Goal: Task Accomplishment & Management: Use online tool/utility

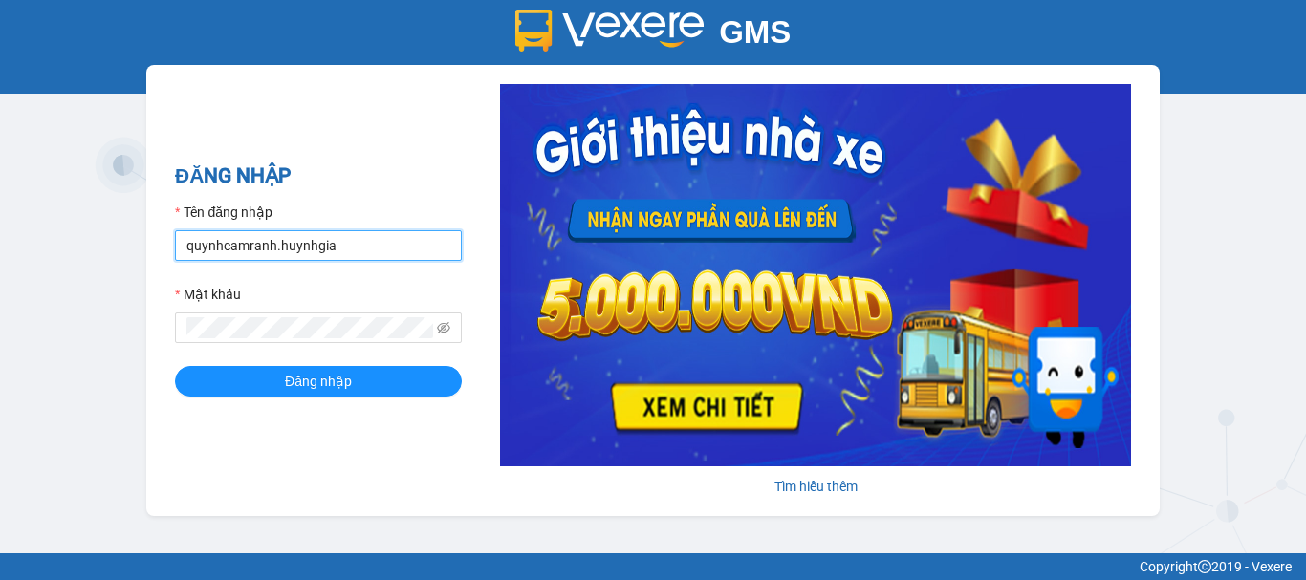
click at [392, 248] on input "quynhcamranh.huynhgia" at bounding box center [318, 245] width 287 height 31
type input "hongcr.huynhgia"
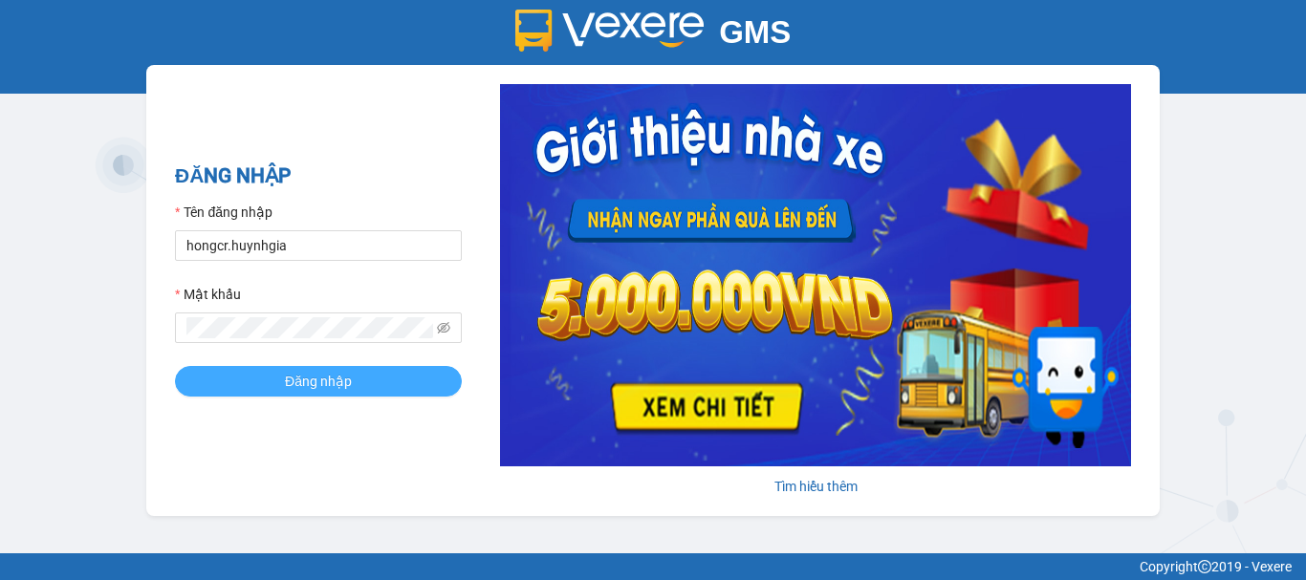
click at [361, 382] on button "Đăng nhập" at bounding box center [318, 381] width 287 height 31
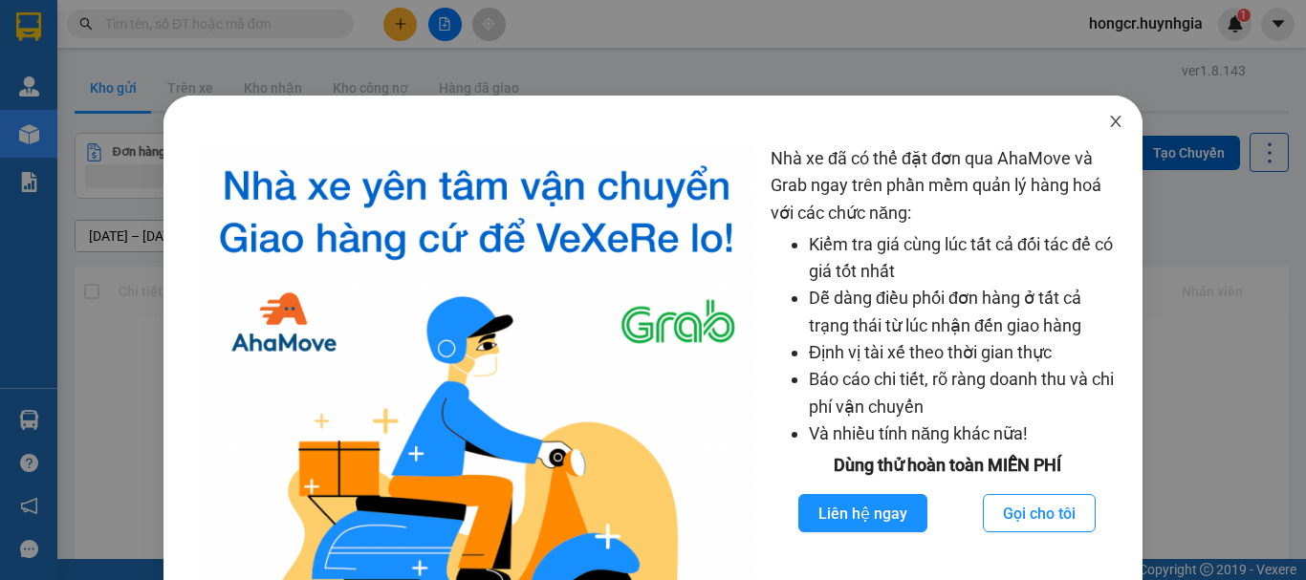
click at [1093, 122] on span "Close" at bounding box center [1116, 123] width 54 height 54
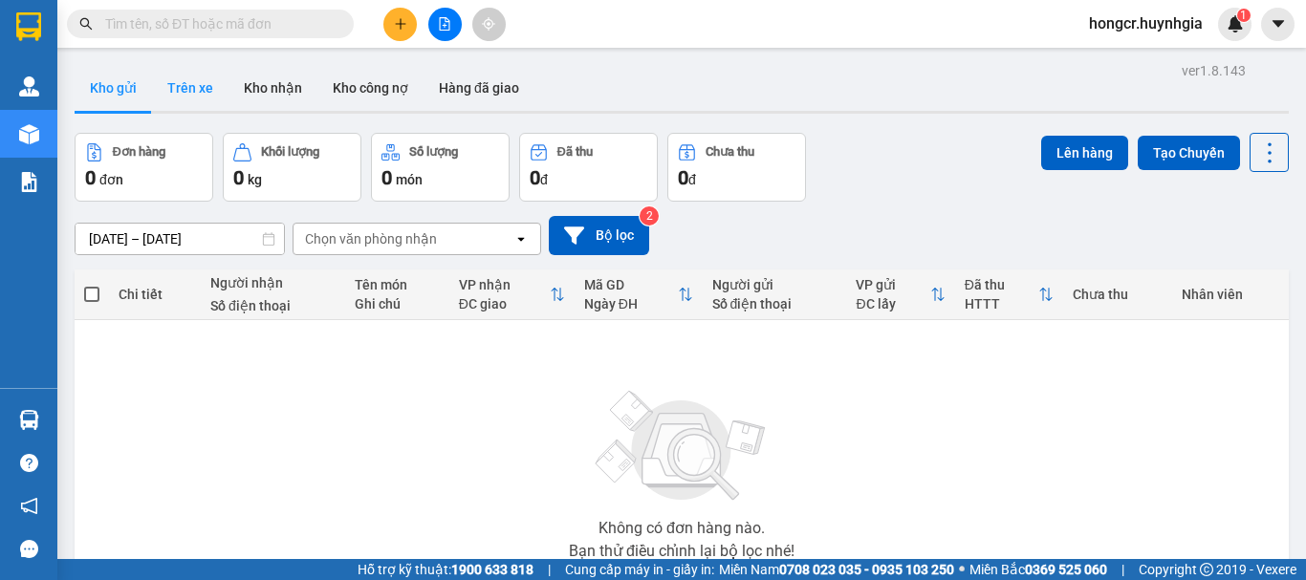
click at [171, 86] on button "Trên xe" at bounding box center [190, 88] width 77 height 46
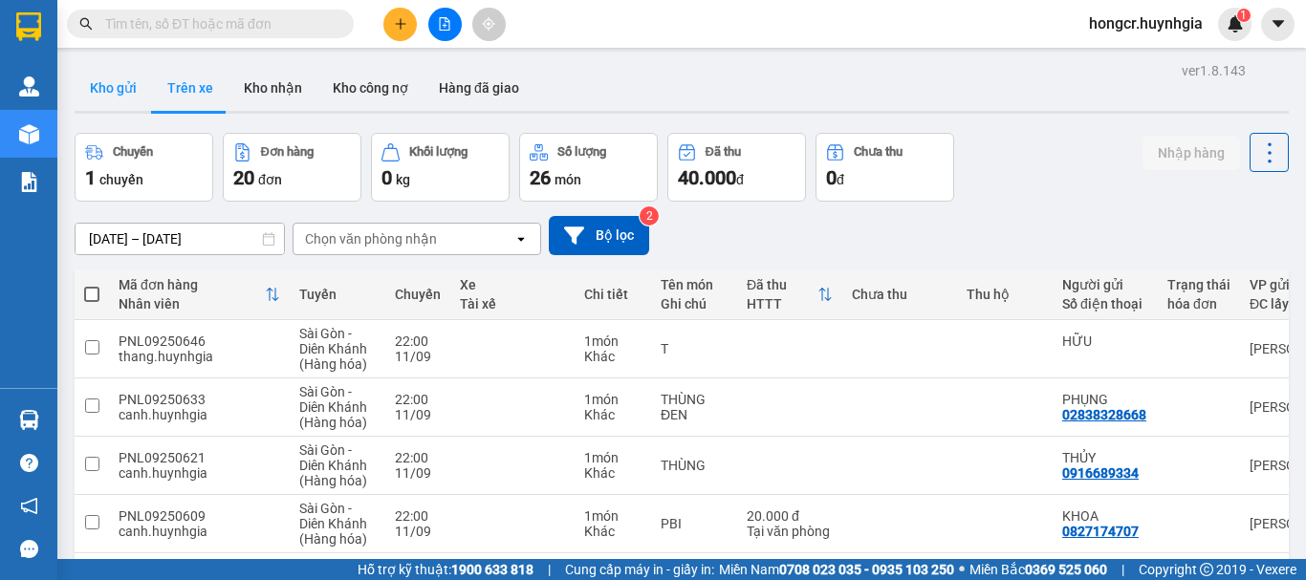
click at [121, 86] on button "Kho gửi" at bounding box center [113, 88] width 77 height 46
